Goal: Information Seeking & Learning: Learn about a topic

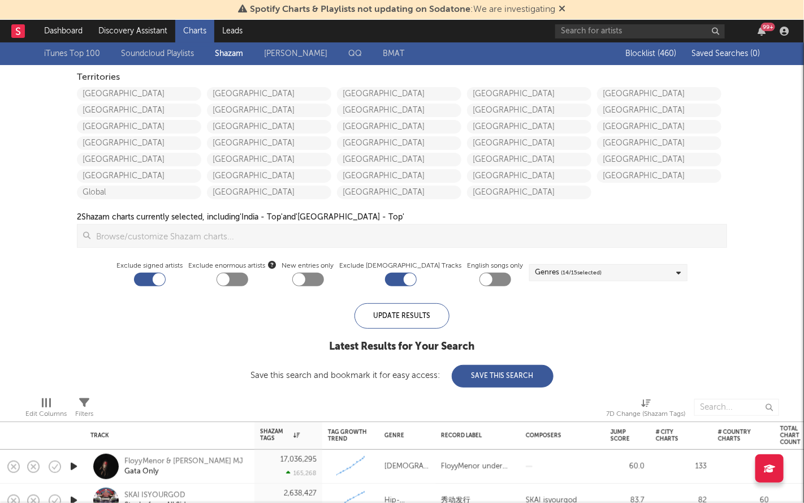
click at [560, 10] on icon at bounding box center [562, 8] width 7 height 9
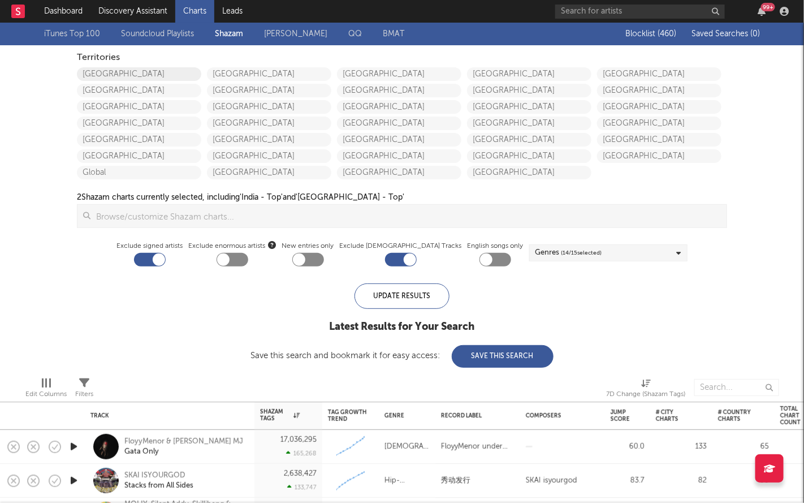
click at [115, 73] on link "United States" at bounding box center [139, 74] width 124 height 14
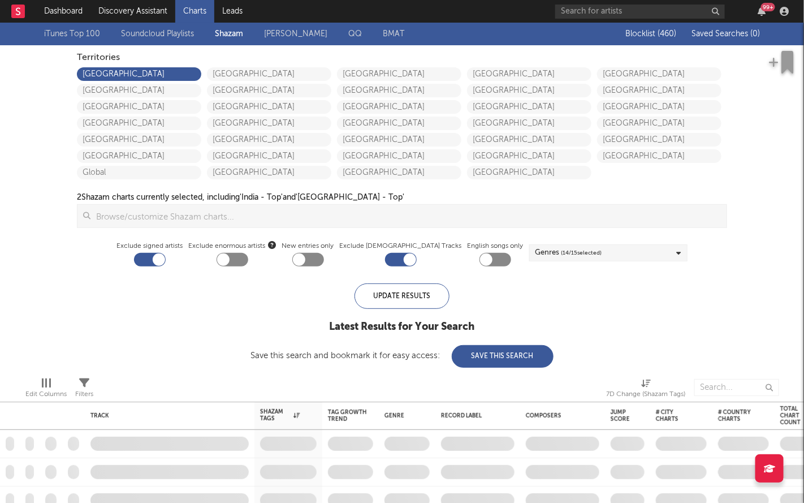
checkbox input "true"
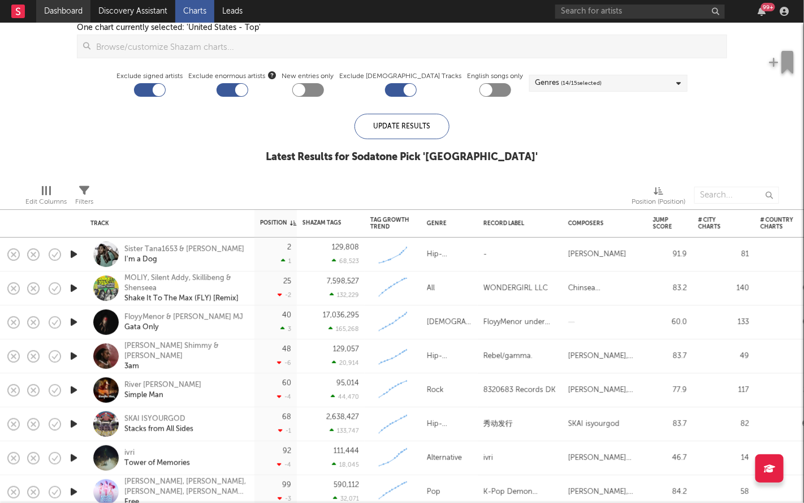
click at [55, 6] on link "Dashboard" at bounding box center [63, 11] width 54 height 23
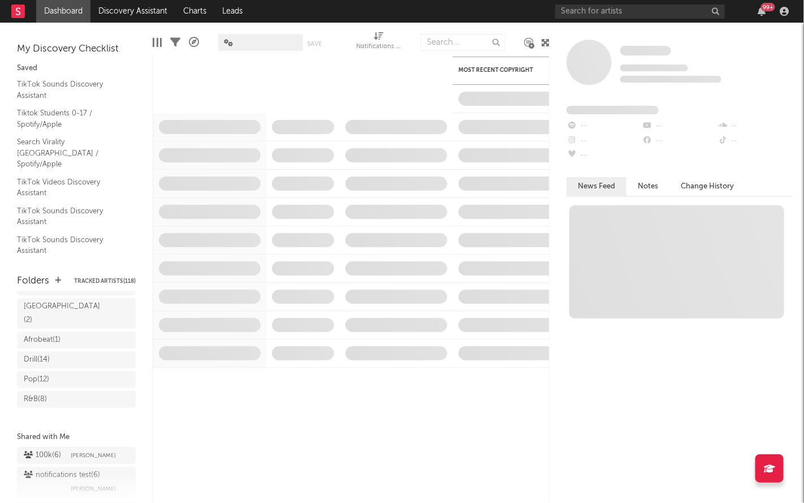
scroll to position [208, 0]
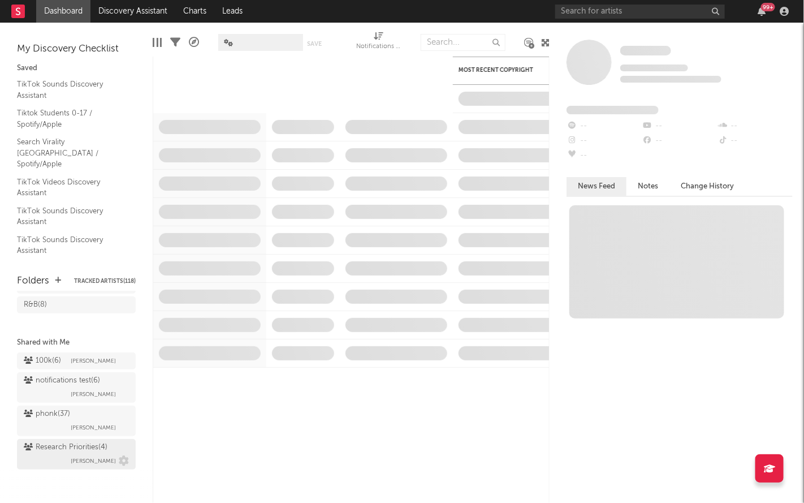
click at [54, 444] on div "Research Priorities ( 4 )" at bounding box center [66, 447] width 84 height 14
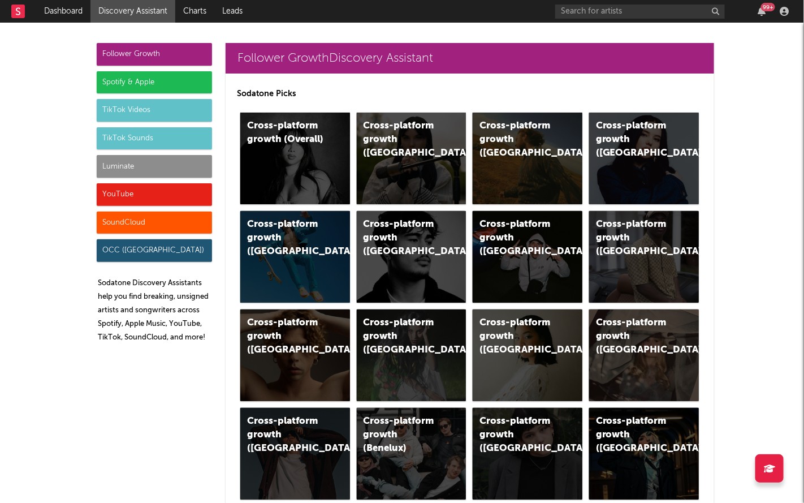
click at [162, 161] on div "Luminate" at bounding box center [154, 166] width 115 height 23
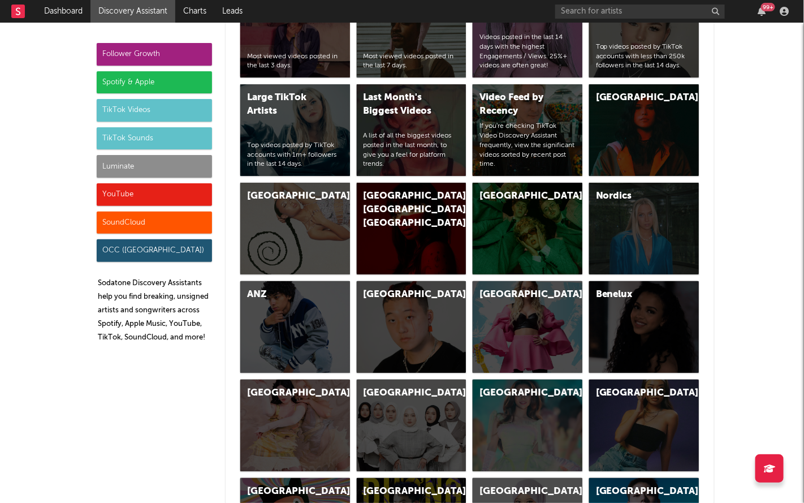
scroll to position [5156, 0]
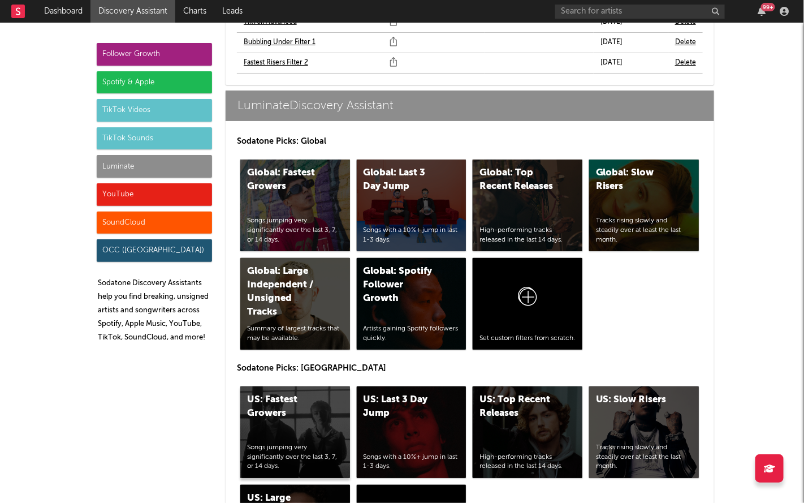
click at [306, 394] on div "US: Fastest Growers Songs jumping very significantly over the last 3, 7, or 14 …" at bounding box center [295, 432] width 110 height 92
click at [497, 397] on div "US: Top Recent Releases High-performing tracks released in the last 14 days." at bounding box center [528, 432] width 110 height 92
click at [154, 145] on div "TikTok Sounds" at bounding box center [154, 138] width 115 height 23
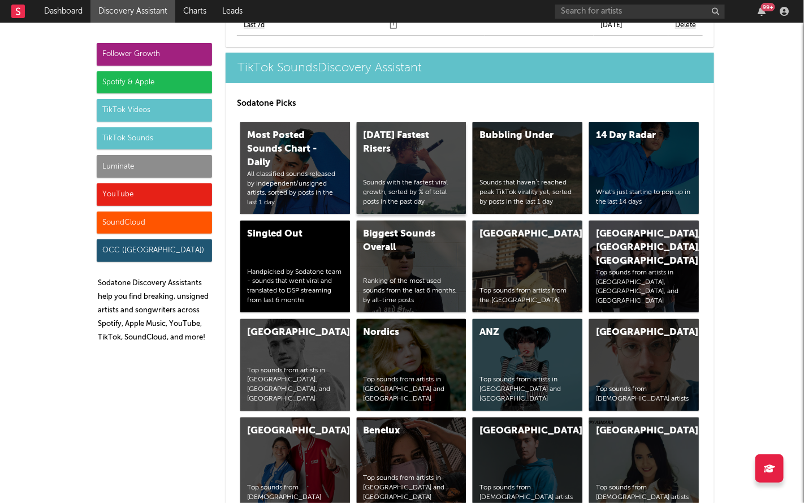
scroll to position [3956, 0]
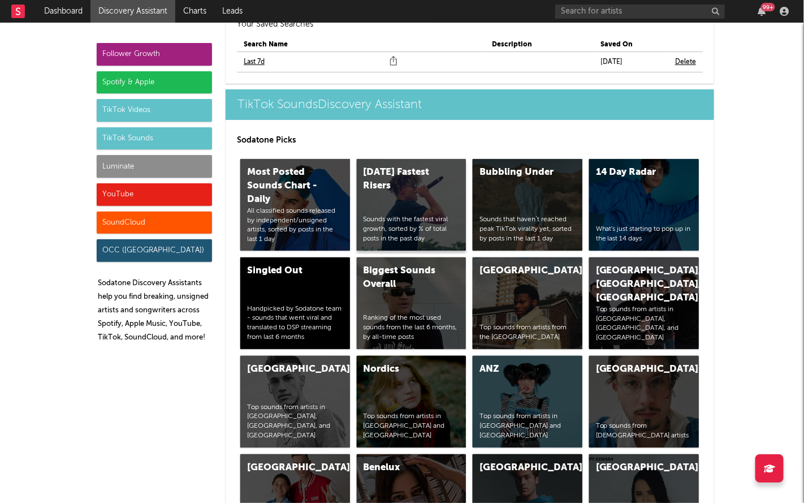
click at [415, 159] on div "Today's Fastest Risers Sounds with the fastest viral growth, sorted by % of tot…" at bounding box center [412, 205] width 110 height 92
click at [161, 196] on div "YouTube" at bounding box center [154, 194] width 115 height 23
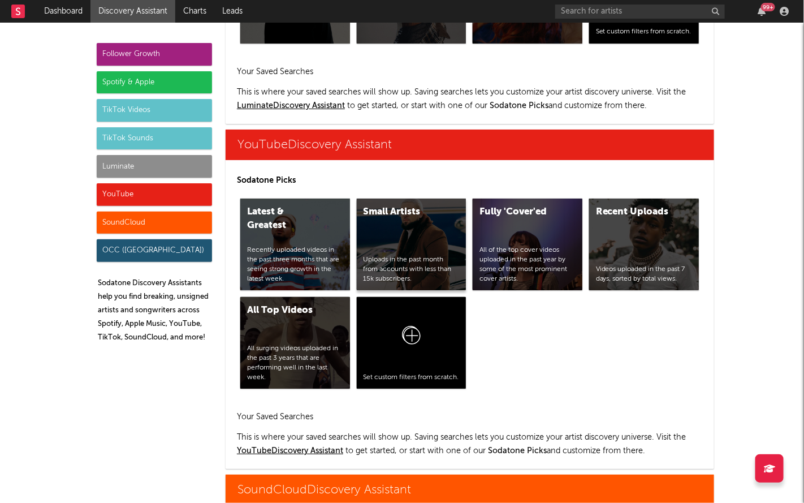
scroll to position [6574, 0]
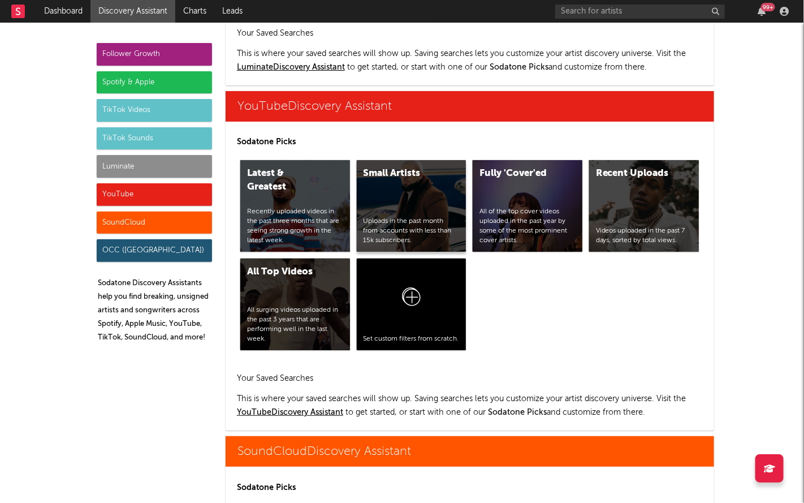
click at [386, 167] on div "Small Artists" at bounding box center [402, 174] width 77 height 14
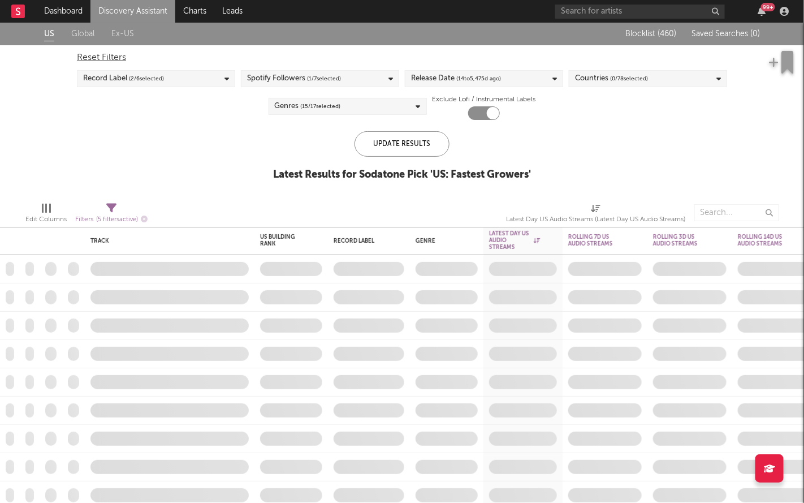
click at [465, 85] on div "Release Date ( 14 to 5,475 d ago)" at bounding box center [484, 78] width 158 height 17
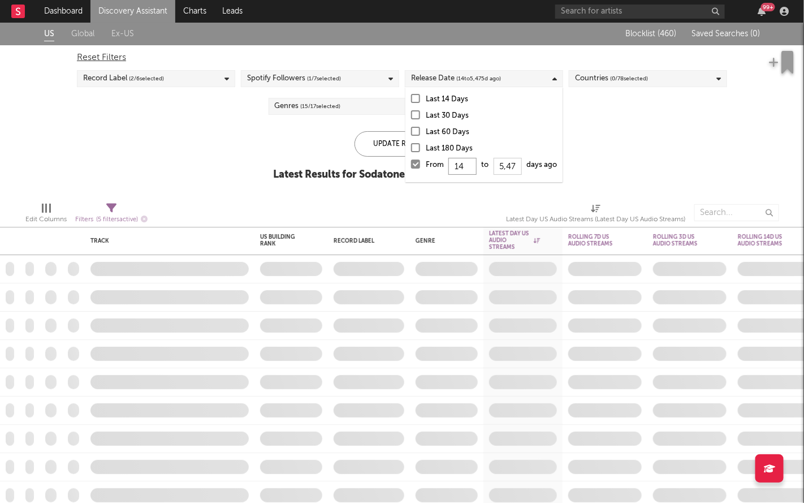
click at [462, 166] on input "14" at bounding box center [463, 166] width 28 height 17
type input "1"
type input "0"
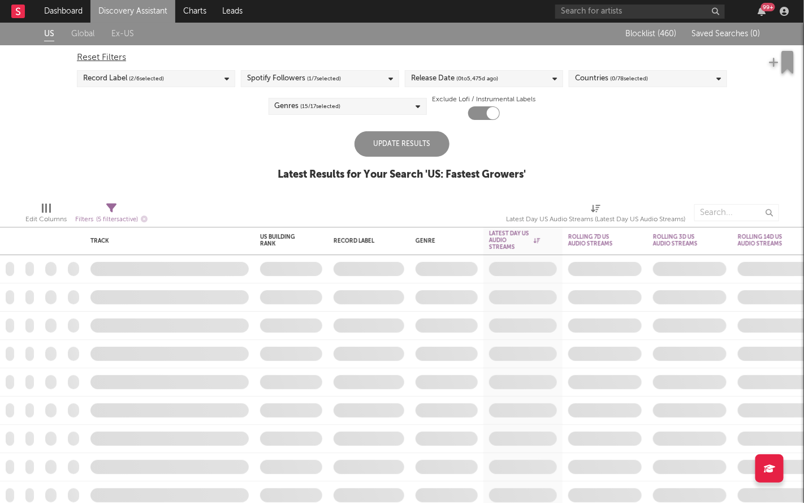
click at [388, 145] on div "Update Results" at bounding box center [401, 143] width 95 height 25
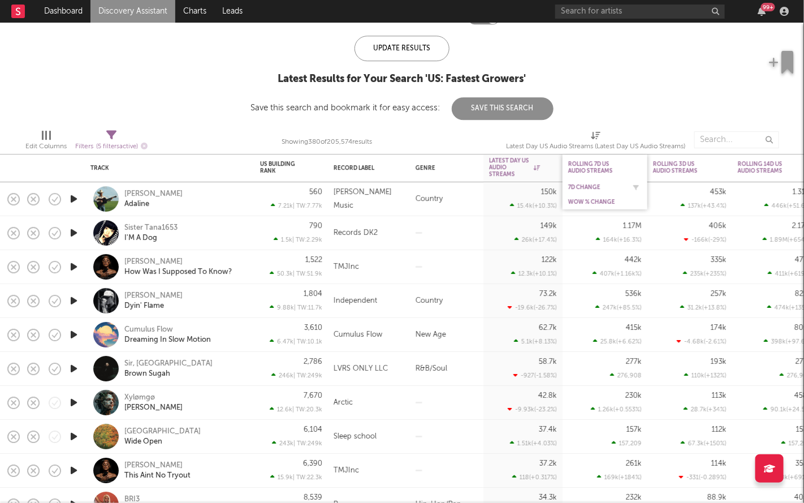
click at [583, 188] on div "7D Change" at bounding box center [596, 187] width 57 height 7
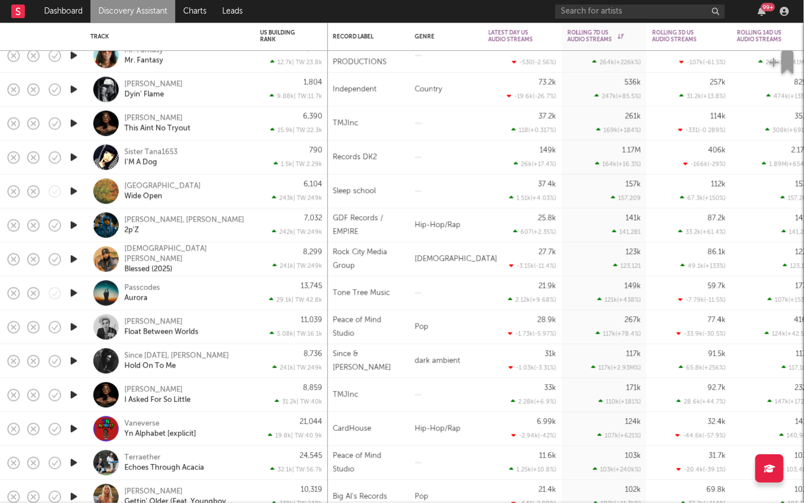
click at [77, 158] on icon "button" at bounding box center [74, 157] width 12 height 14
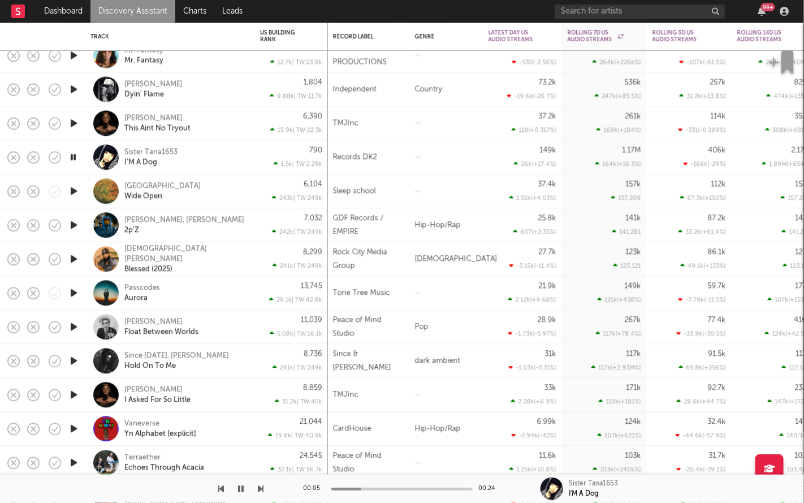
click at [77, 158] on icon "button" at bounding box center [73, 157] width 11 height 14
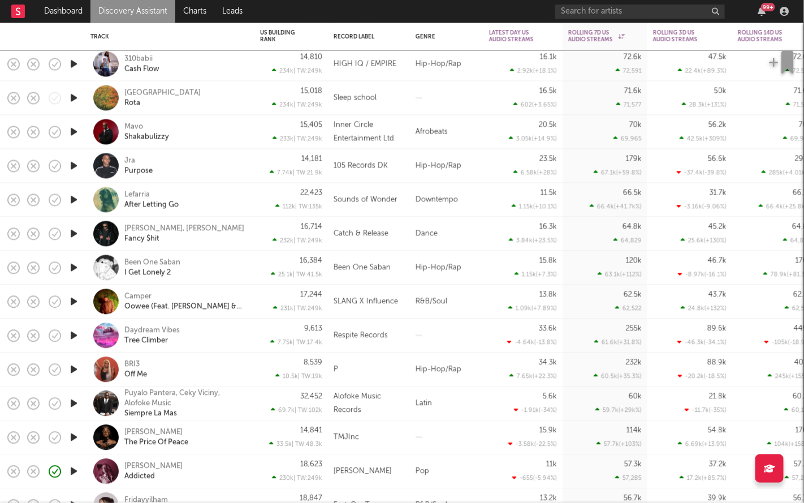
click at [74, 302] on icon "button" at bounding box center [74, 302] width 12 height 14
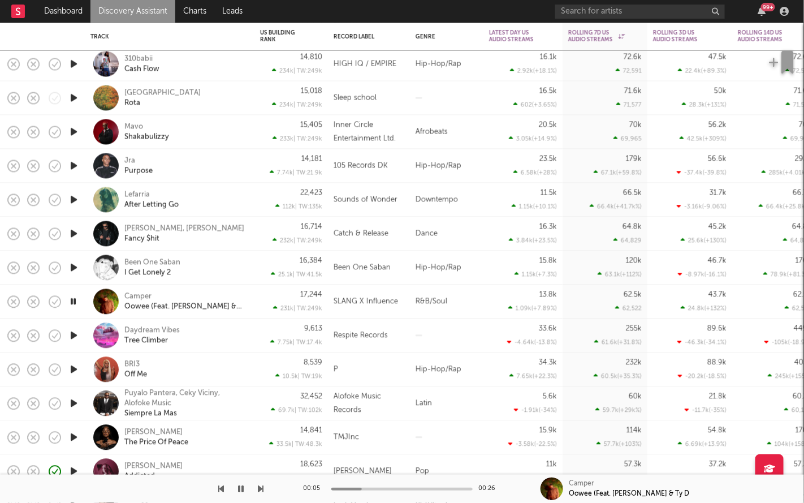
click at [73, 301] on icon "button" at bounding box center [73, 302] width 11 height 14
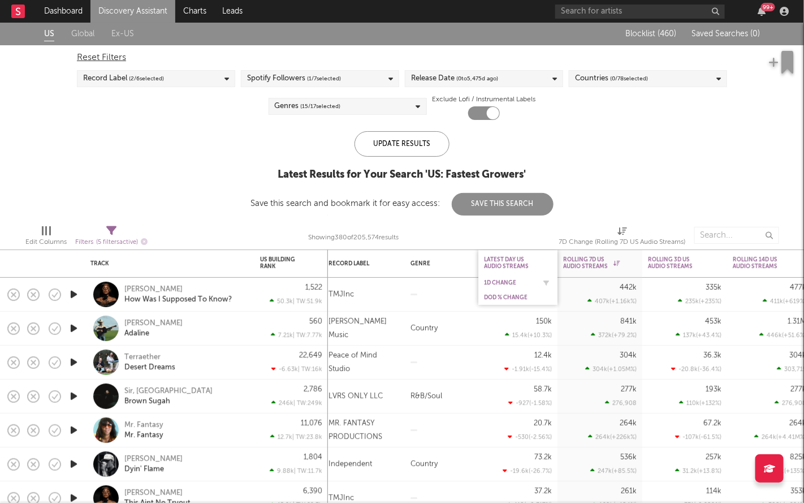
click at [503, 278] on div "1D Change" at bounding box center [518, 282] width 68 height 11
click at [665, 114] on div "Reset Filters Record Label ( 2 / 6 selected) Spotify Followers ( 1 / 7 selected…" at bounding box center [401, 82] width 661 height 75
click at [509, 281] on div "1D Change" at bounding box center [509, 282] width 51 height 7
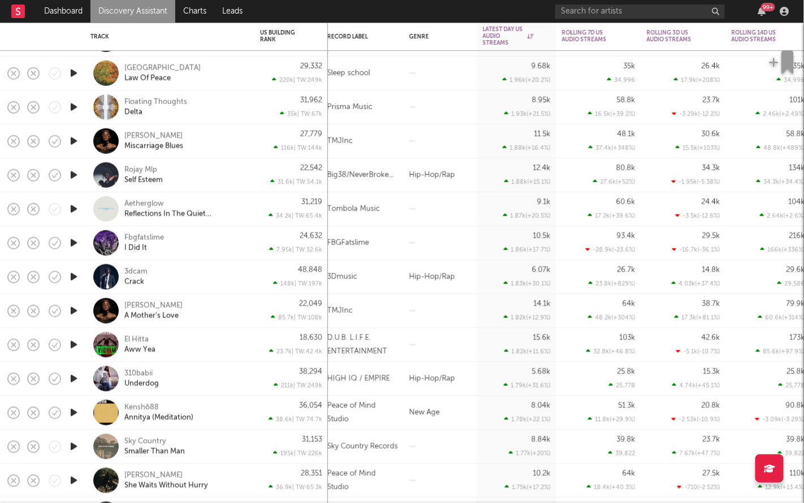
click at [76, 279] on icon "button" at bounding box center [74, 277] width 12 height 14
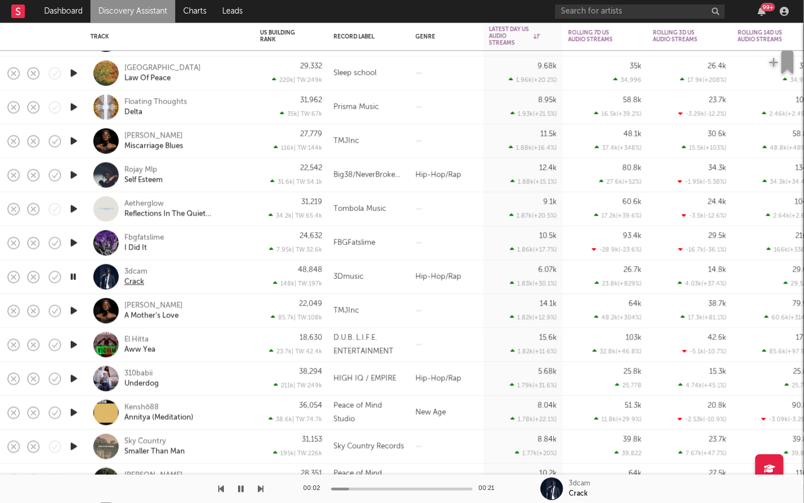
click at [136, 287] on div "Crack" at bounding box center [134, 281] width 20 height 10
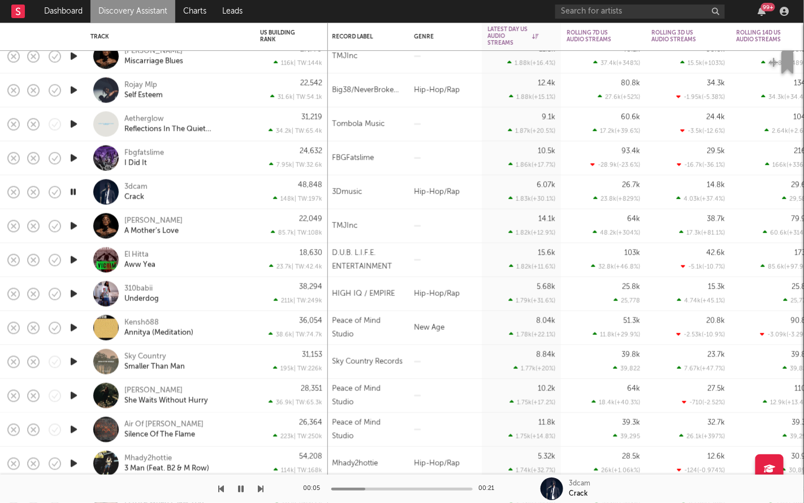
click at [243, 491] on icon "button" at bounding box center [241, 488] width 6 height 9
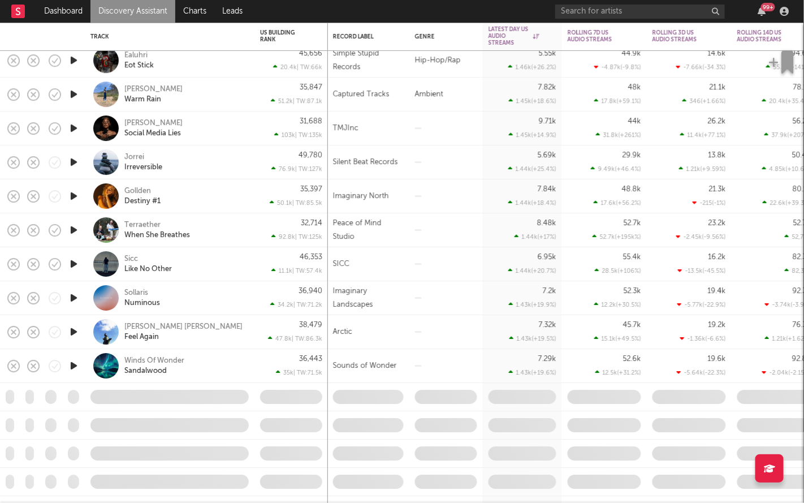
click at [77, 262] on icon "button" at bounding box center [74, 264] width 12 height 14
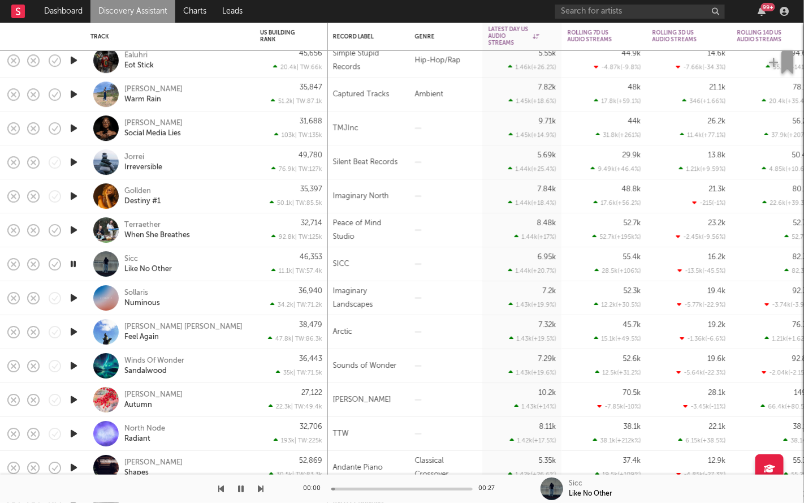
click at [77, 262] on icon "button" at bounding box center [73, 264] width 11 height 14
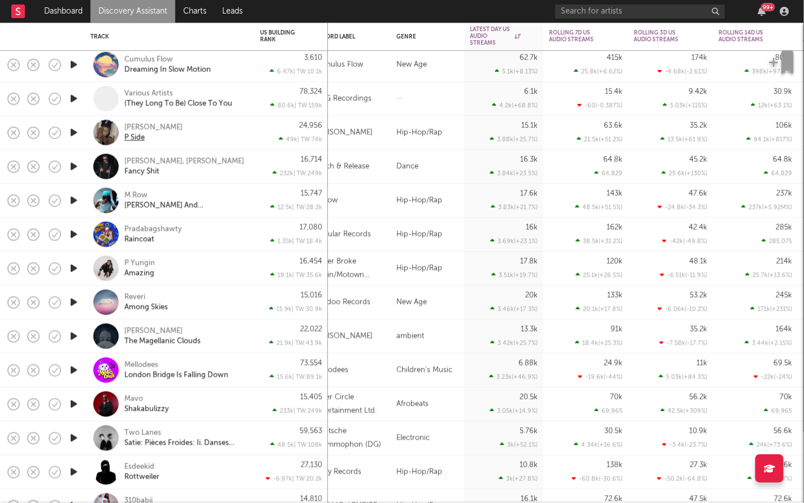
click at [135, 141] on div "P Side" at bounding box center [134, 137] width 20 height 10
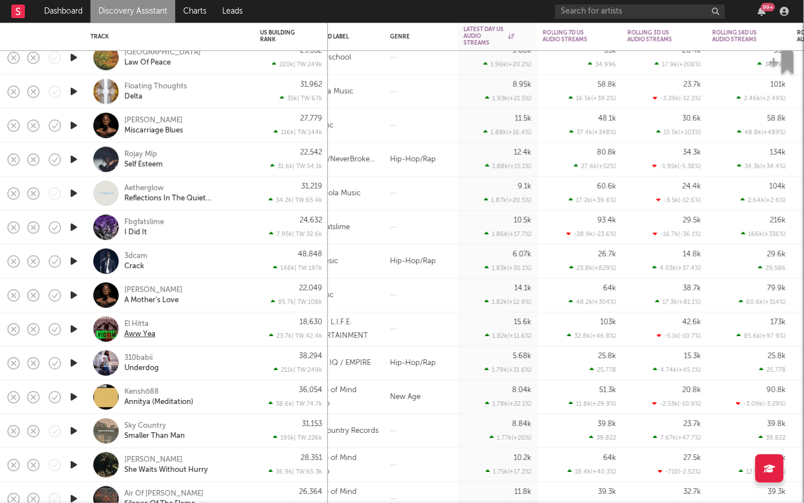
click at [151, 333] on div "Aww Yea" at bounding box center [139, 334] width 31 height 10
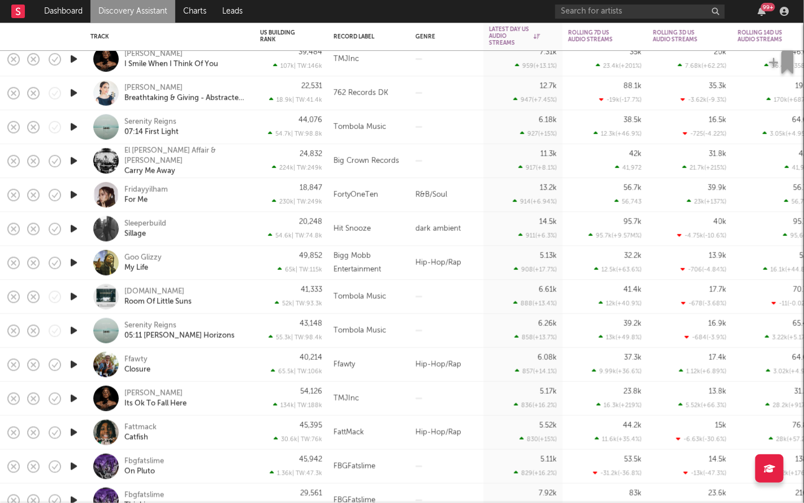
click at [75, 263] on icon "button" at bounding box center [74, 263] width 12 height 14
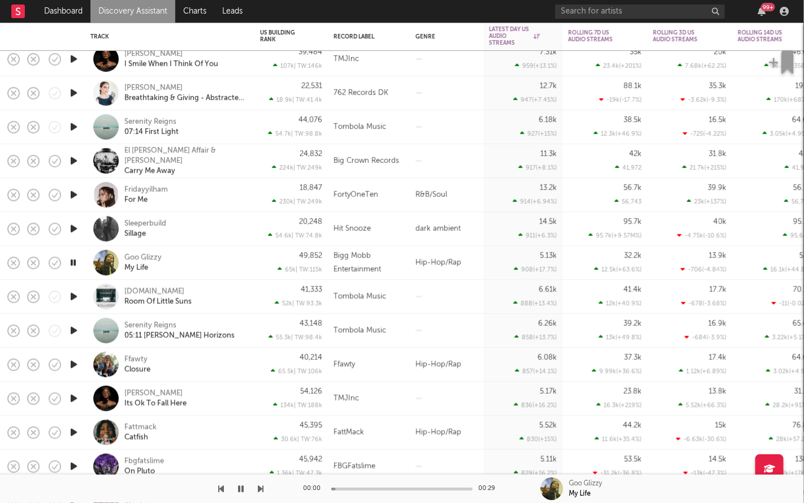
click at [75, 263] on icon "button" at bounding box center [73, 263] width 11 height 14
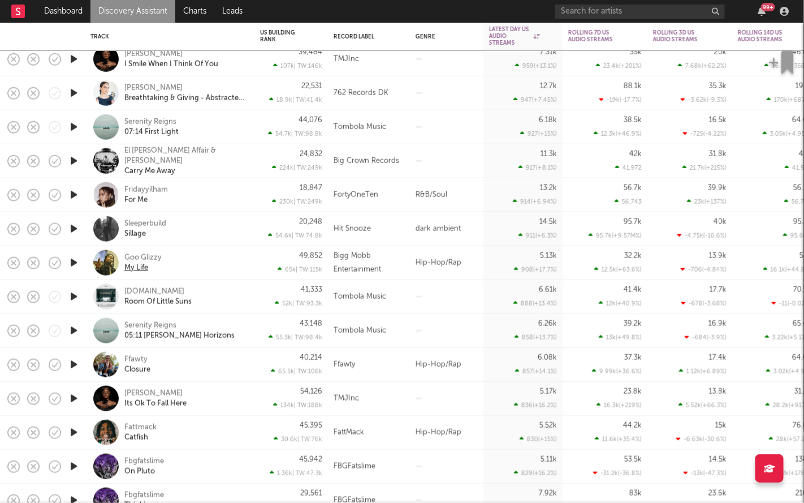
click at [134, 266] on div "My Life" at bounding box center [136, 267] width 24 height 10
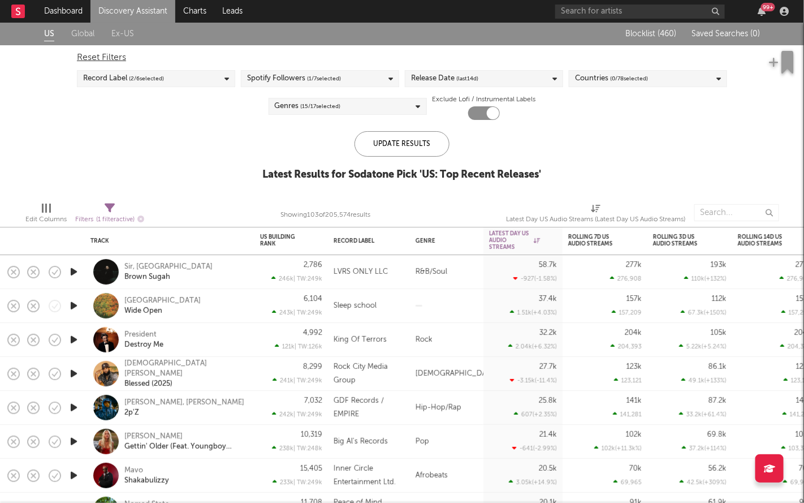
click at [446, 72] on div "Release Date (last 14 d)" at bounding box center [444, 79] width 67 height 14
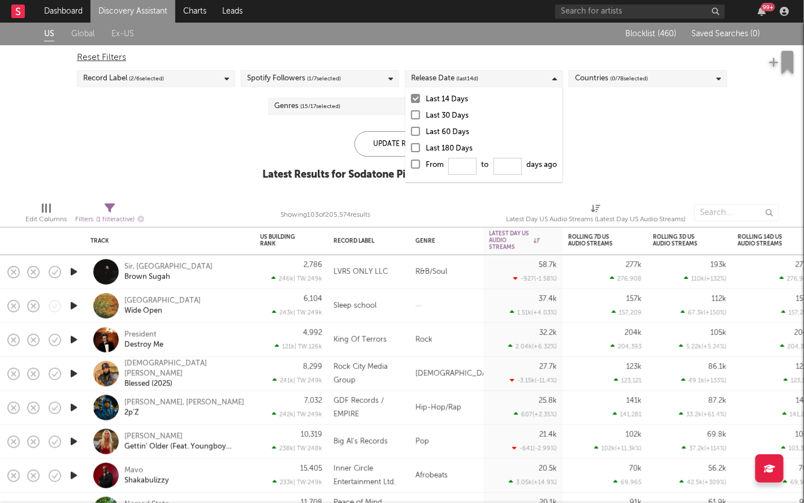
click at [418, 162] on div at bounding box center [415, 163] width 9 height 9
click at [411, 162] on input "From to days ago" at bounding box center [411, 167] width 0 height 18
click at [463, 167] on input "From to days ago" at bounding box center [463, 166] width 28 height 17
type input "0"
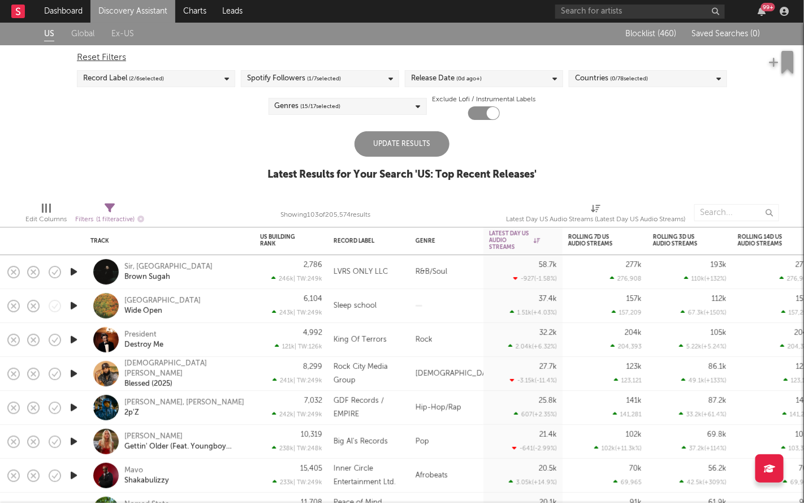
click at [387, 135] on div "Update Results" at bounding box center [401, 143] width 95 height 25
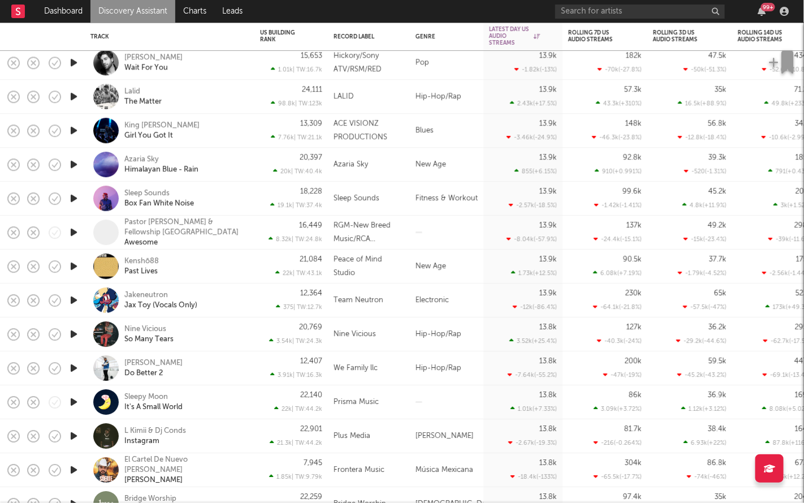
click at [70, 133] on icon "button" at bounding box center [74, 130] width 12 height 14
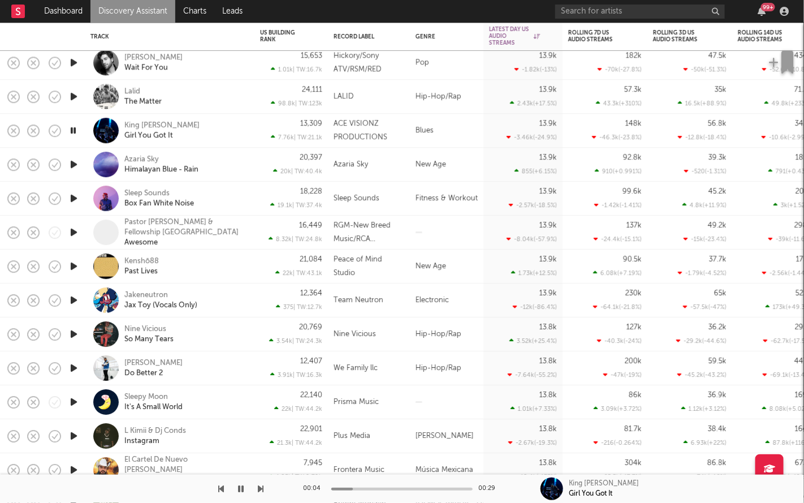
click at [70, 133] on icon "button" at bounding box center [73, 130] width 11 height 14
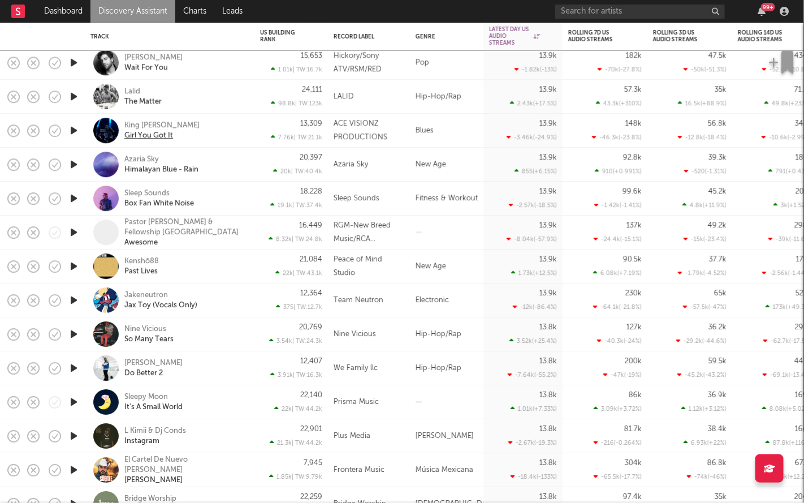
click at [145, 135] on div "Girl You Got It" at bounding box center [148, 136] width 49 height 10
click at [513, 51] on div "1D Change" at bounding box center [523, 55] width 68 height 11
click at [509, 51] on div "1D Change" at bounding box center [523, 55] width 68 height 11
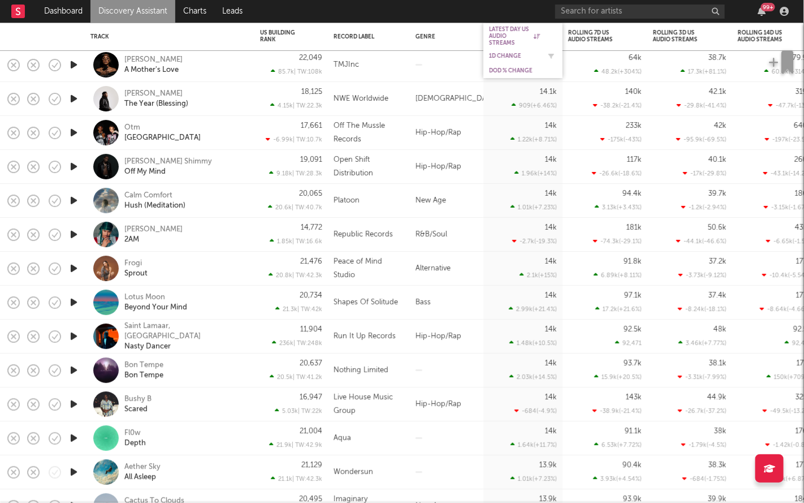
click at [508, 55] on div "1D Change" at bounding box center [514, 56] width 51 height 7
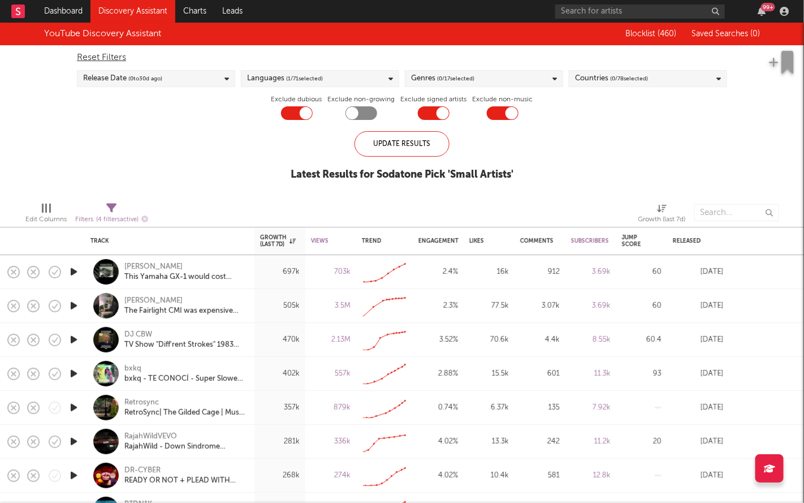
click at [145, 72] on div "Release Date ( 0 to [DATE])" at bounding box center [122, 79] width 79 height 14
click at [89, 116] on div at bounding box center [87, 114] width 9 height 9
click at [83, 116] on input "Last 30 Days" at bounding box center [83, 116] width 0 height 14
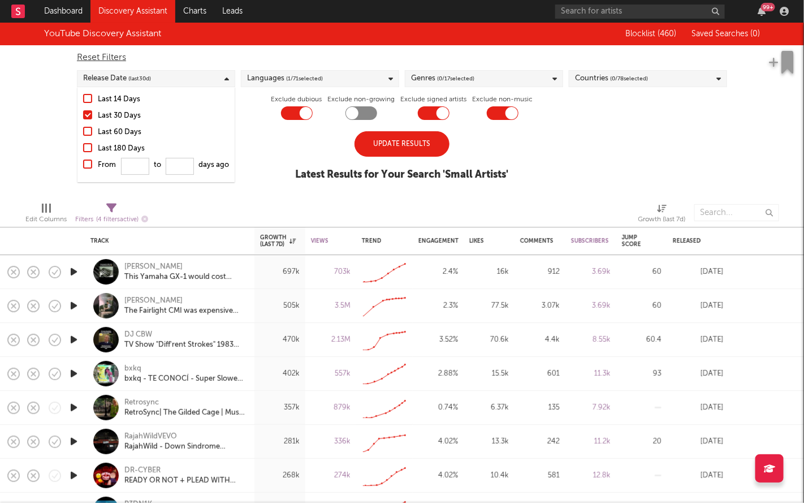
click at [88, 99] on div at bounding box center [87, 98] width 9 height 9
click at [83, 99] on input "Last 14 Days" at bounding box center [83, 100] width 0 height 14
click at [464, 76] on span "( 0 / 17 selected)" at bounding box center [455, 79] width 37 height 14
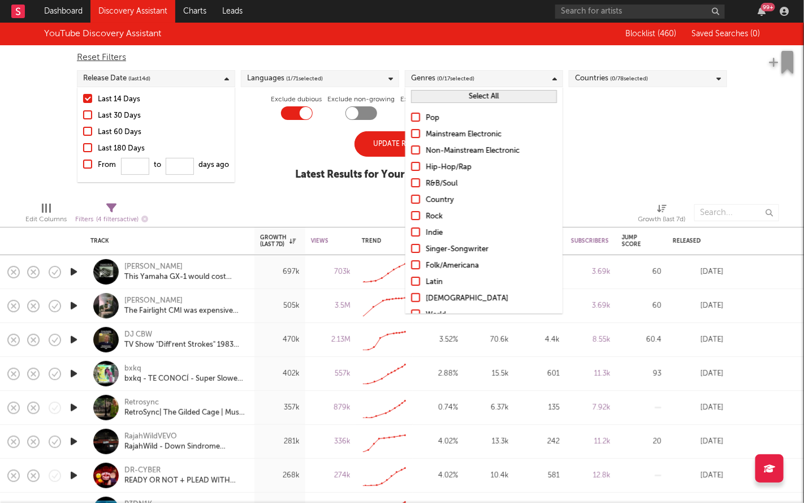
click at [412, 166] on div at bounding box center [415, 166] width 9 height 9
click at [411, 166] on input "Hip-Hop/Rap" at bounding box center [411, 168] width 0 height 14
click at [380, 141] on div "Update Results" at bounding box center [401, 143] width 95 height 25
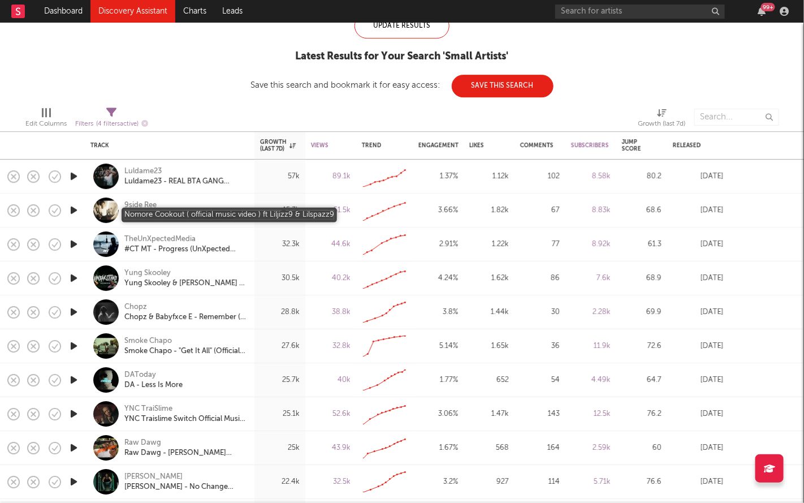
click at [189, 214] on div "Nomore Cookout ( official music video ) ft Liljizz9 & Lilspazz9" at bounding box center [185, 215] width 122 height 10
